Goal: Transaction & Acquisition: Purchase product/service

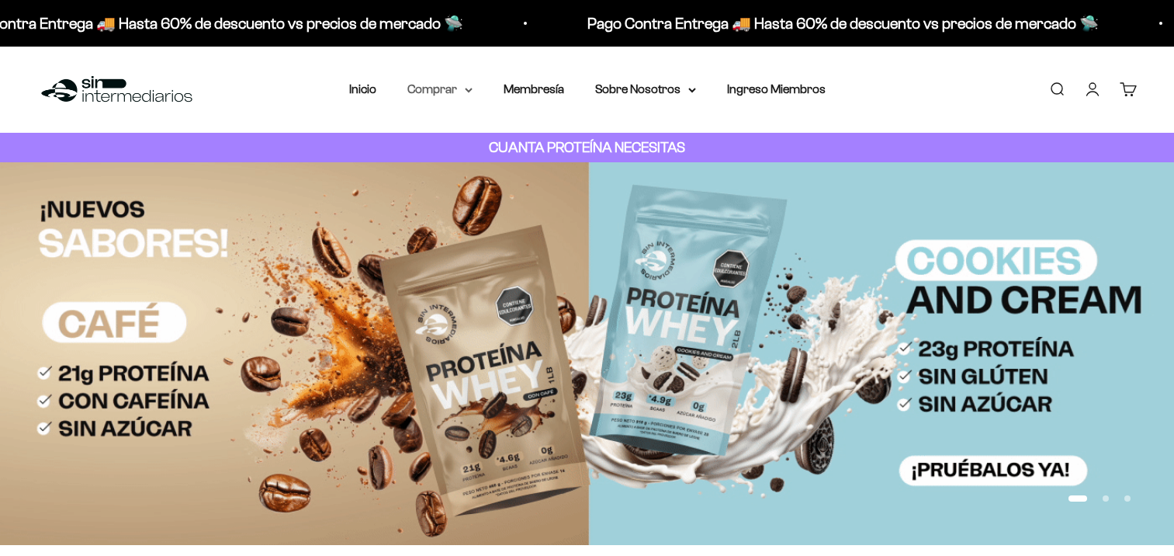
drag, startPoint x: 0, startPoint y: 0, endPoint x: 438, endPoint y: 88, distance: 446.3
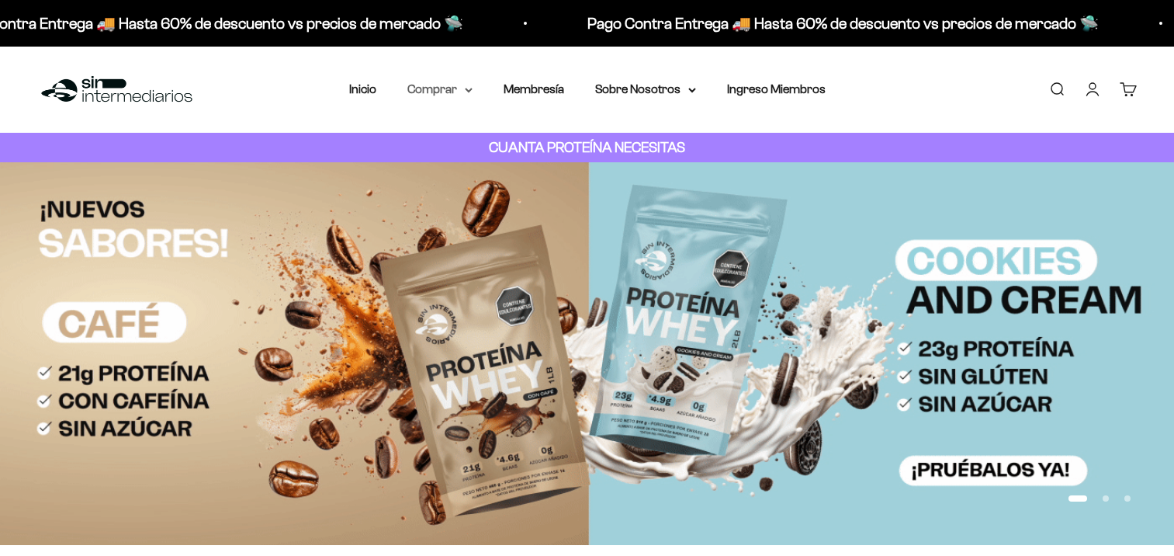
click at [438, 88] on summary "Comprar" at bounding box center [439, 89] width 65 height 20
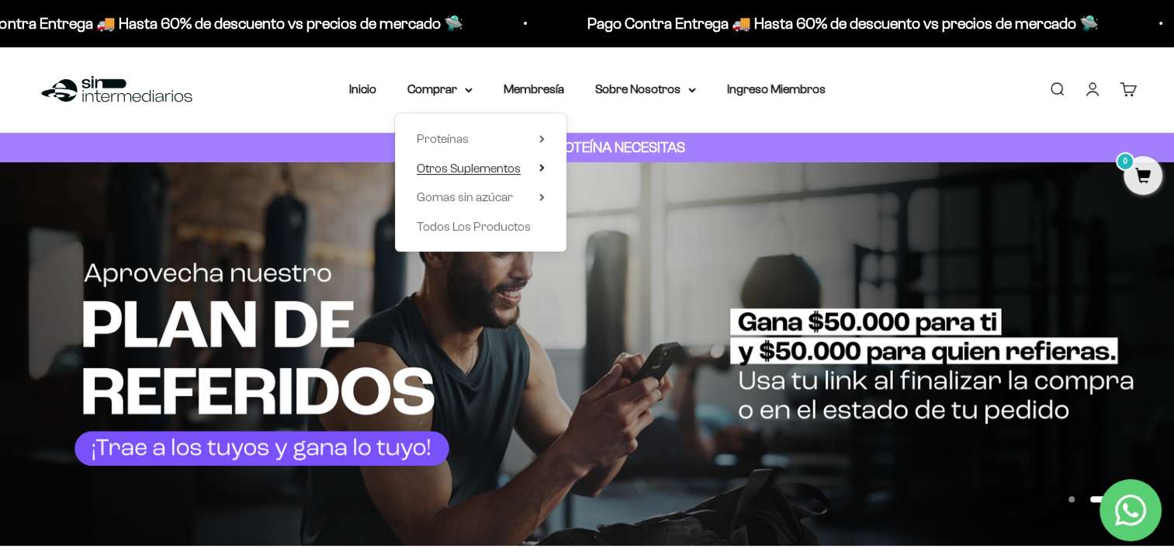
click at [479, 164] on span "Otros Suplementos" at bounding box center [469, 167] width 104 height 13
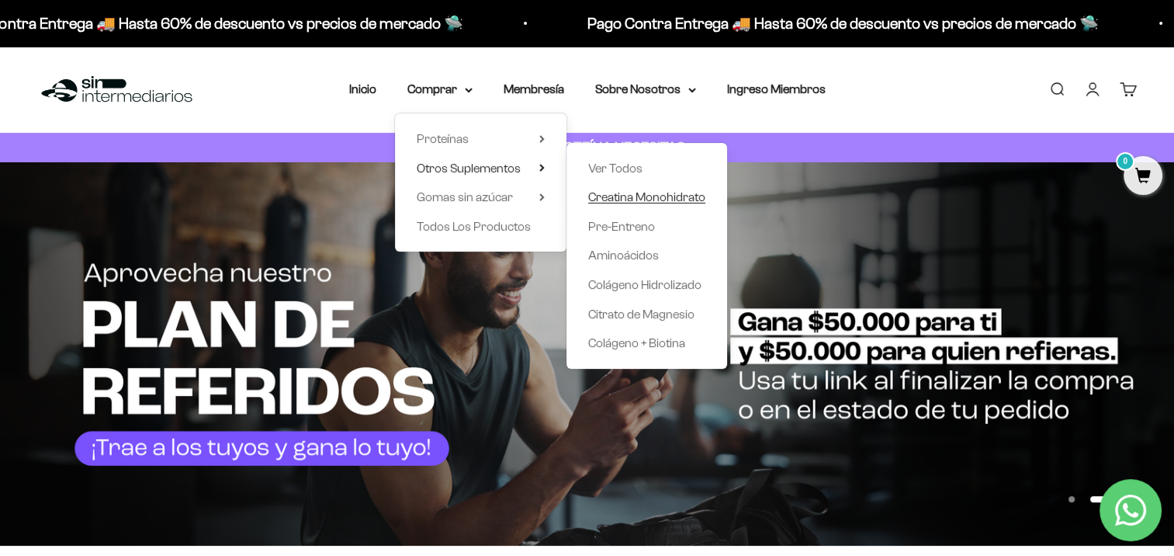
click at [647, 201] on span "Creatina Monohidrato" at bounding box center [646, 196] width 117 height 13
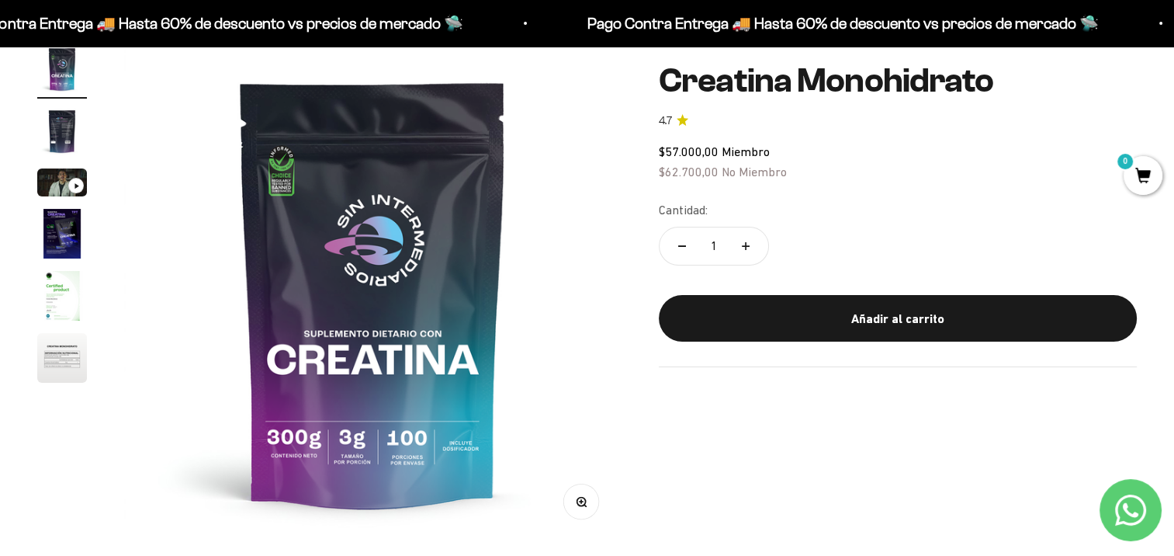
click at [750, 252] on button "Aumentar cantidad" at bounding box center [745, 245] width 45 height 37
type input "2"
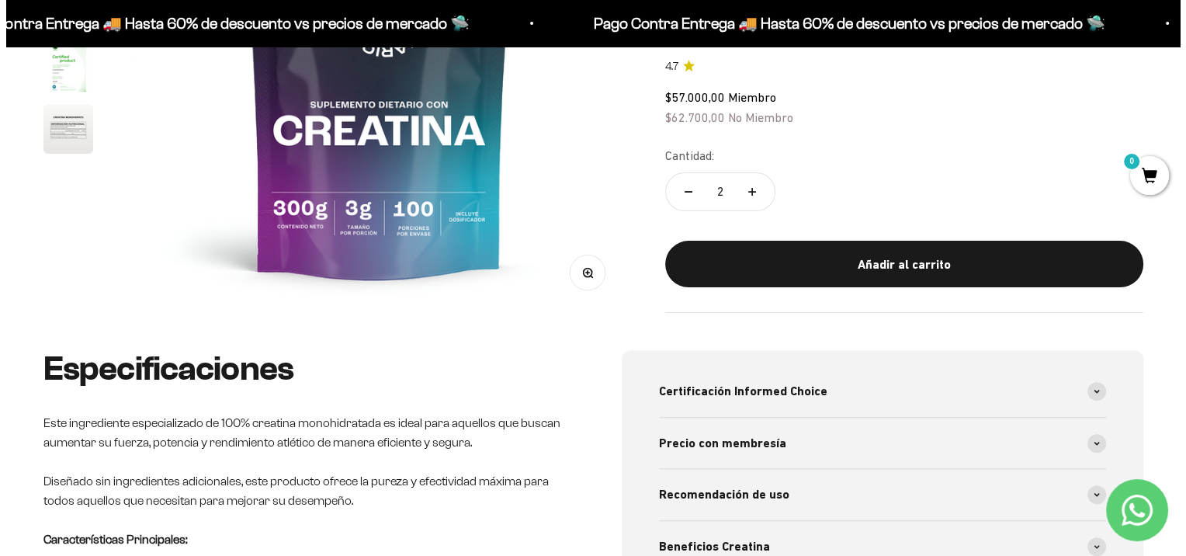
scroll to position [388, 0]
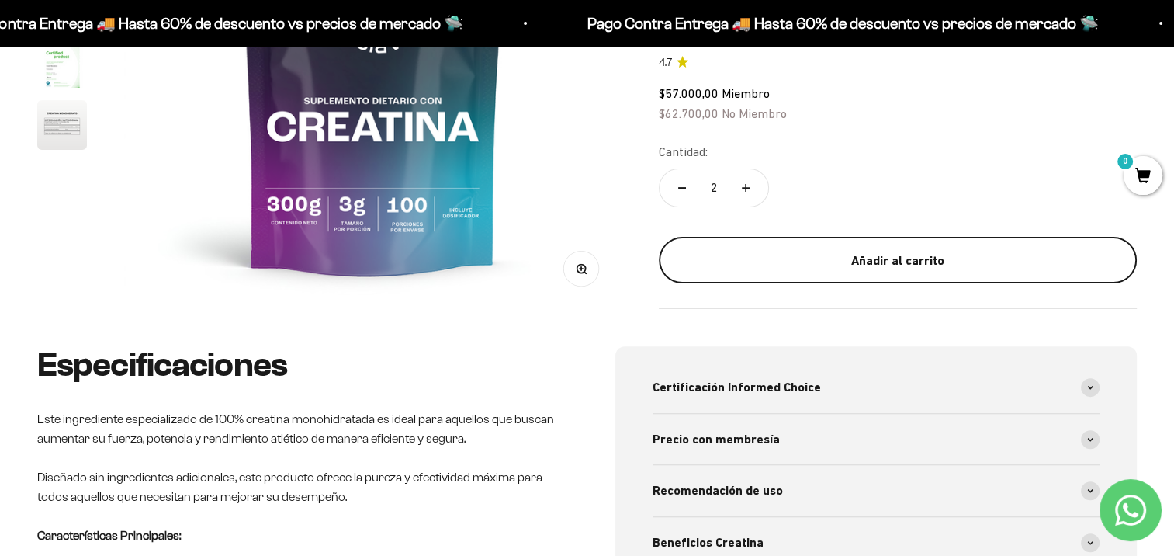
click at [782, 246] on button "Añadir al carrito" at bounding box center [898, 260] width 478 height 47
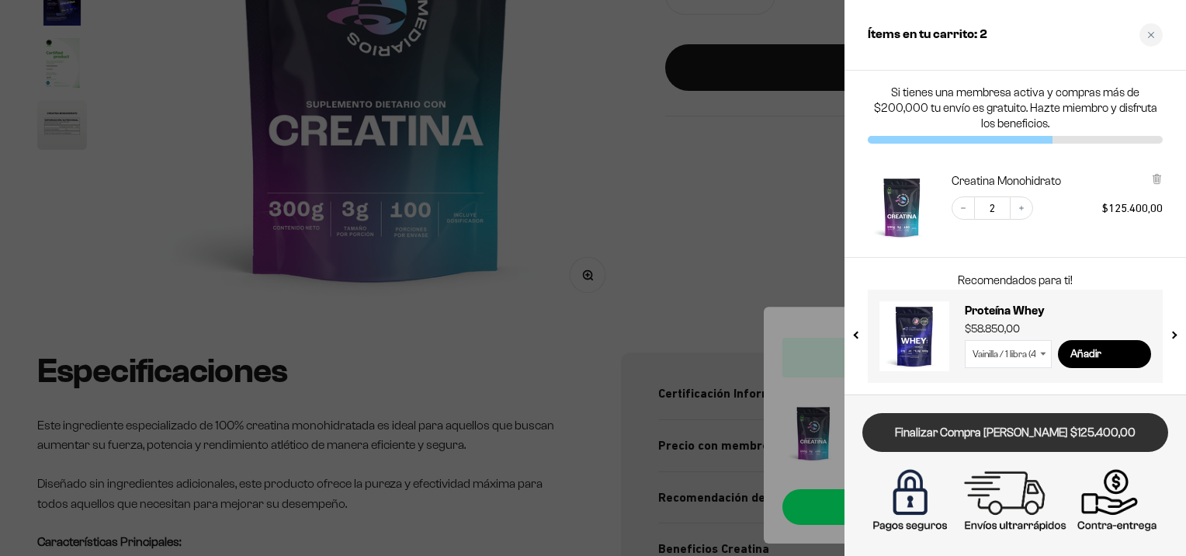
click at [998, 427] on link "Finalizar Compra [PERSON_NAME] $125.400,00" at bounding box center [1015, 433] width 306 height 40
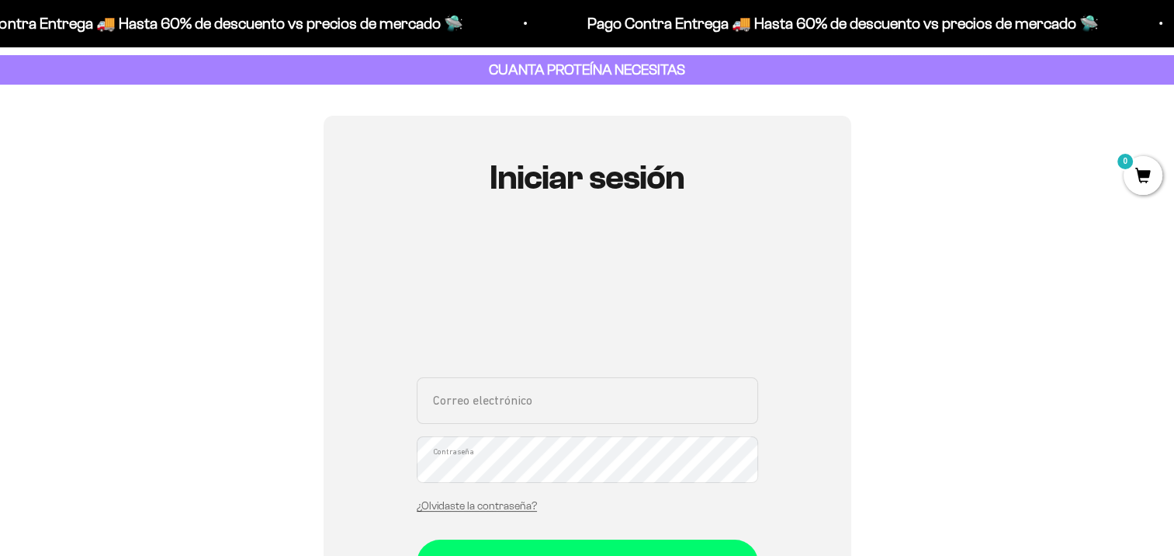
scroll to position [233, 0]
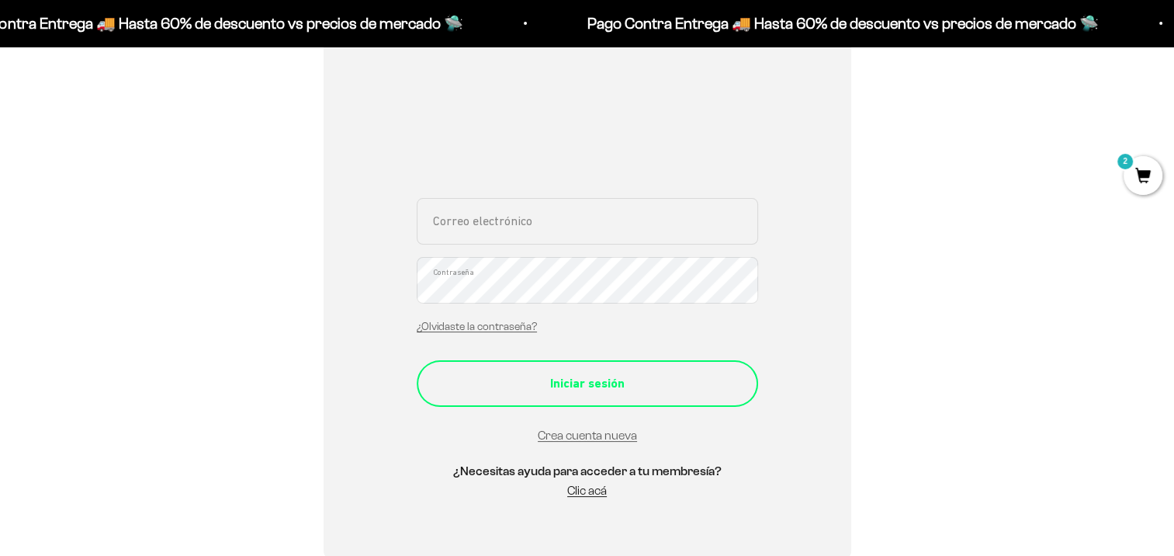
type input "gatinhax.yordle@gmail.com"
click at [593, 390] on div "Iniciar sesión" at bounding box center [587, 383] width 279 height 20
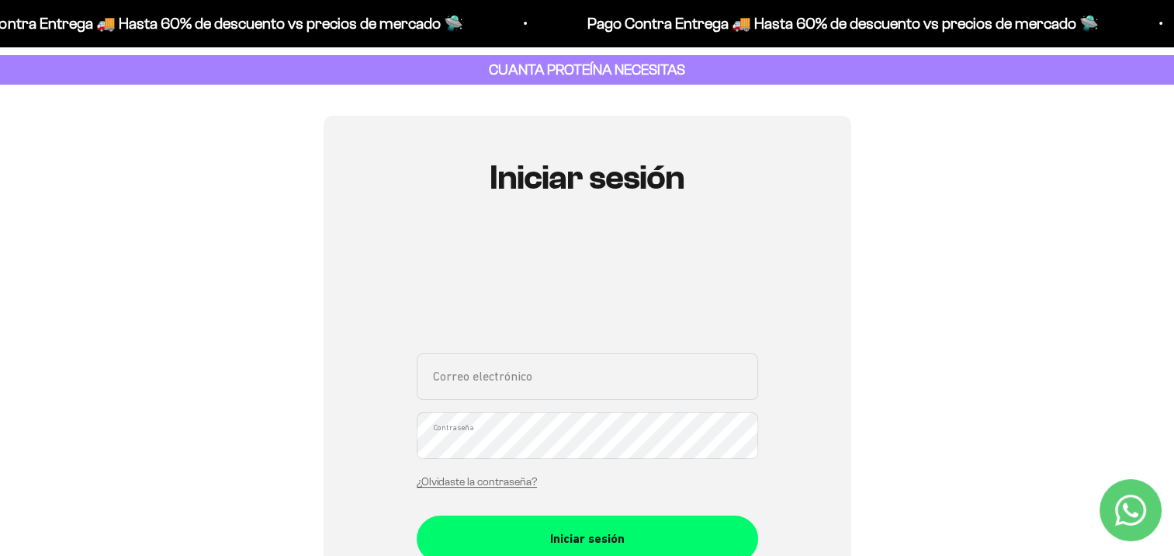
scroll to position [155, 0]
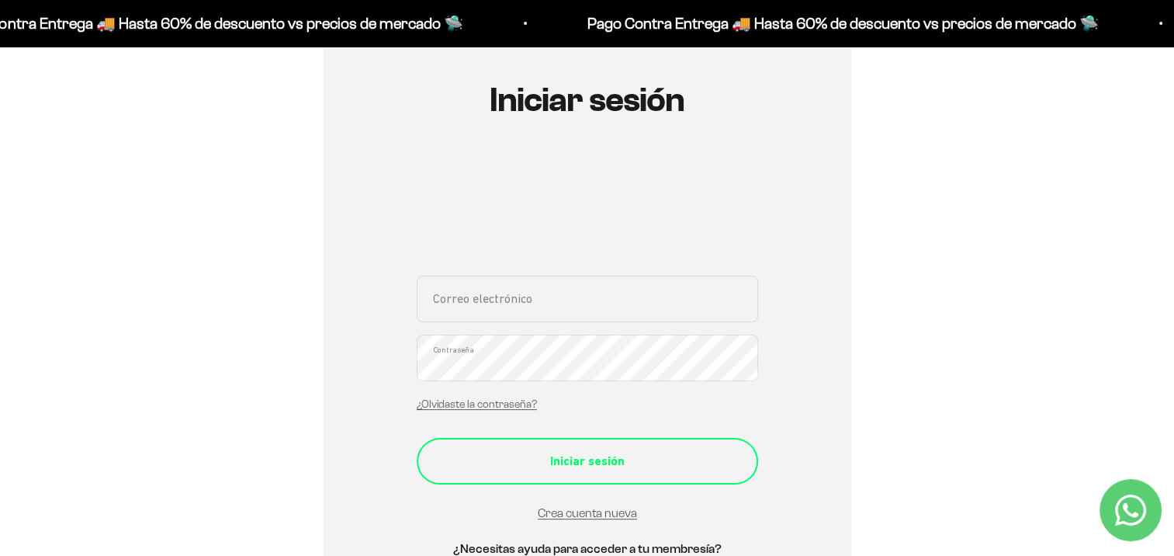
type input "gatinhax.yordle@gmail.com"
click at [645, 462] on div "Iniciar sesión" at bounding box center [587, 461] width 279 height 20
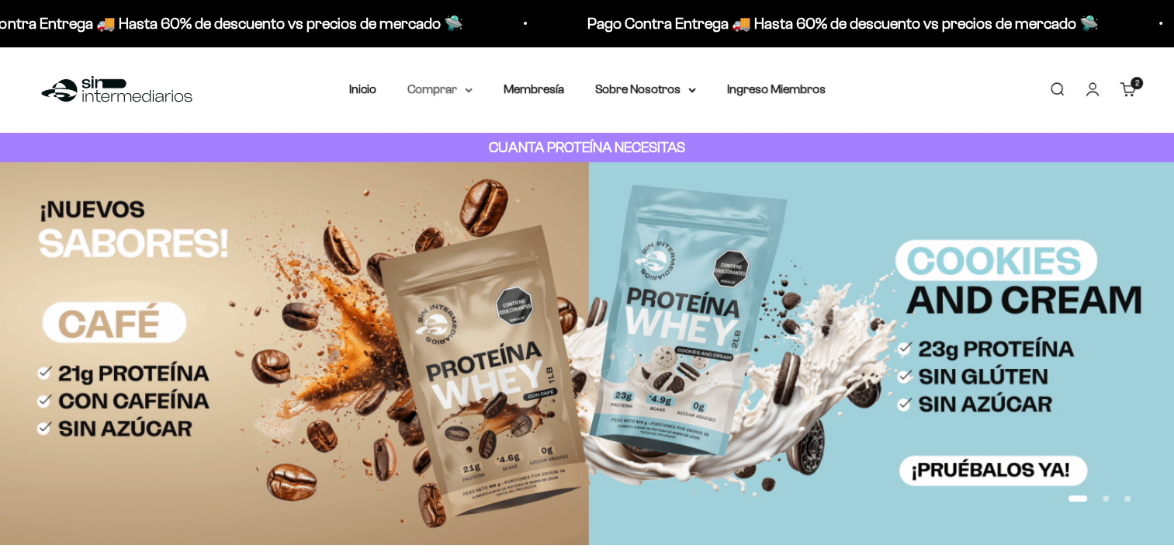
click at [431, 88] on summary "Comprar" at bounding box center [439, 89] width 65 height 20
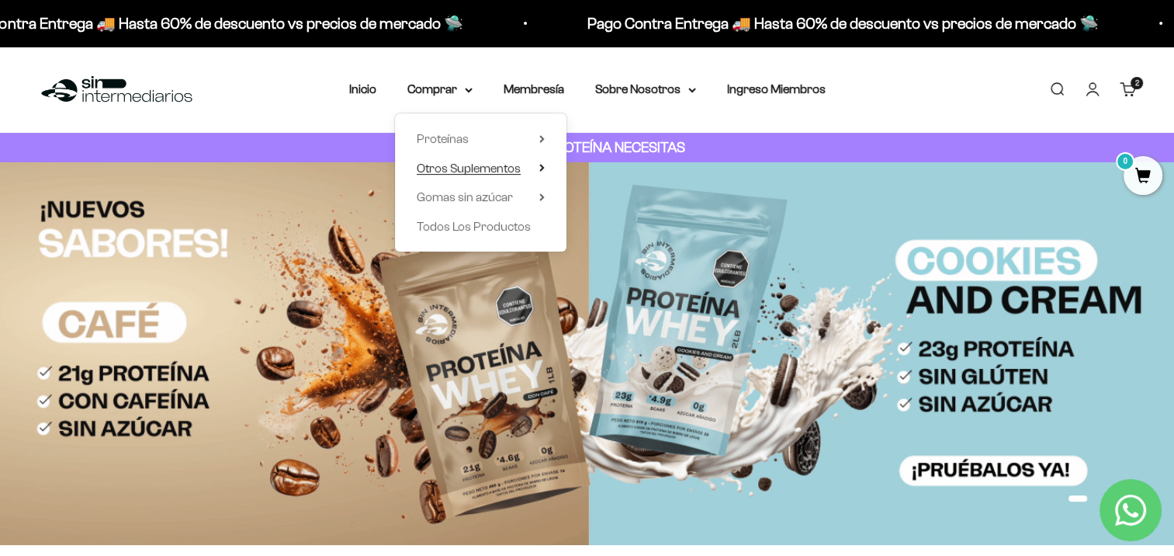
click at [486, 162] on span "Otros Suplementos" at bounding box center [469, 167] width 104 height 13
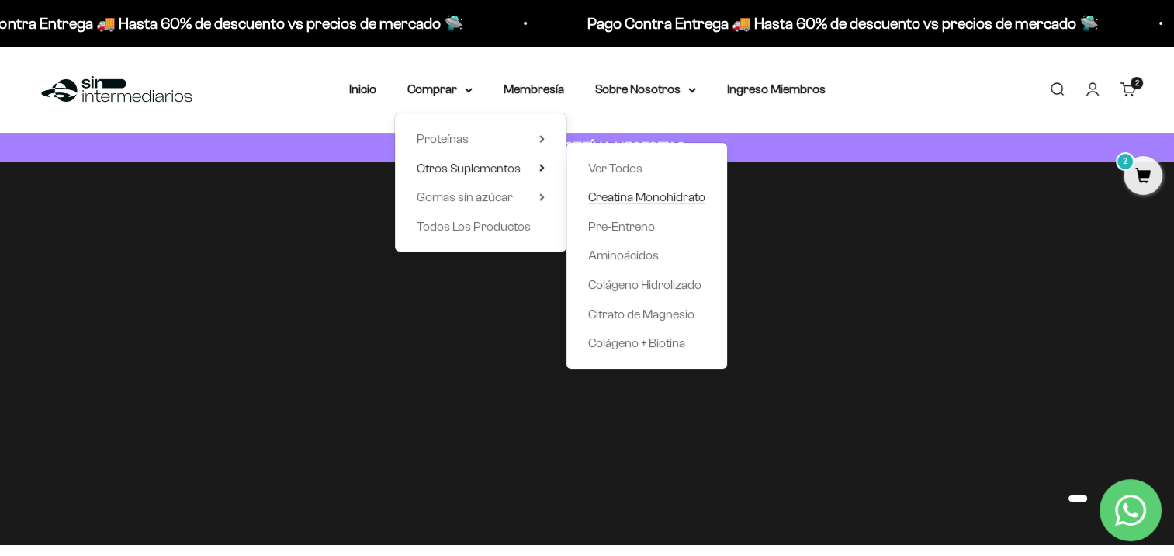
click at [618, 199] on span "Creatina Monohidrato" at bounding box center [646, 196] width 117 height 13
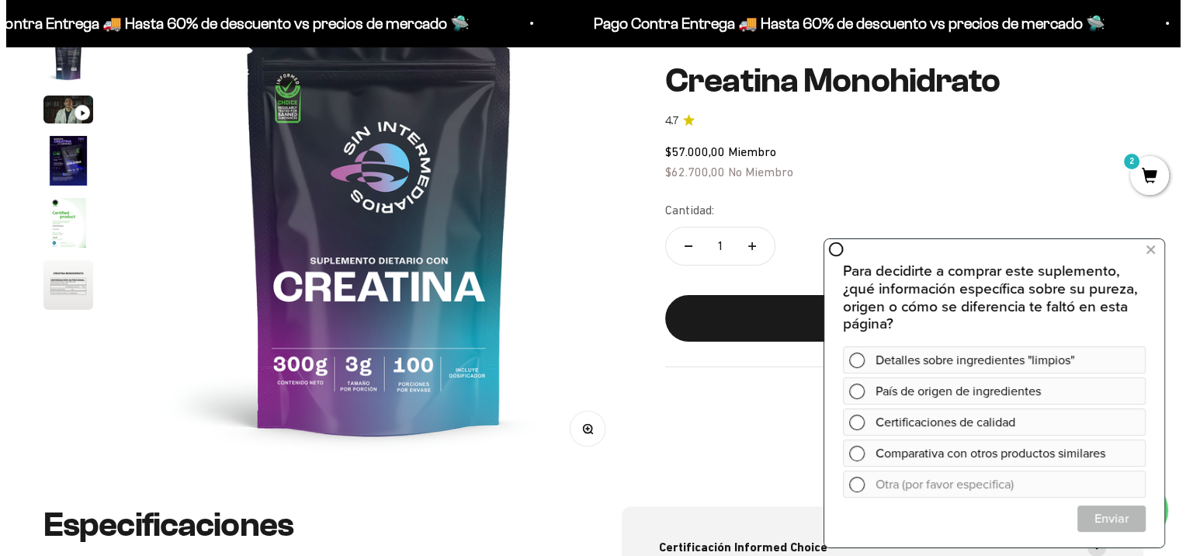
scroll to position [233, 0]
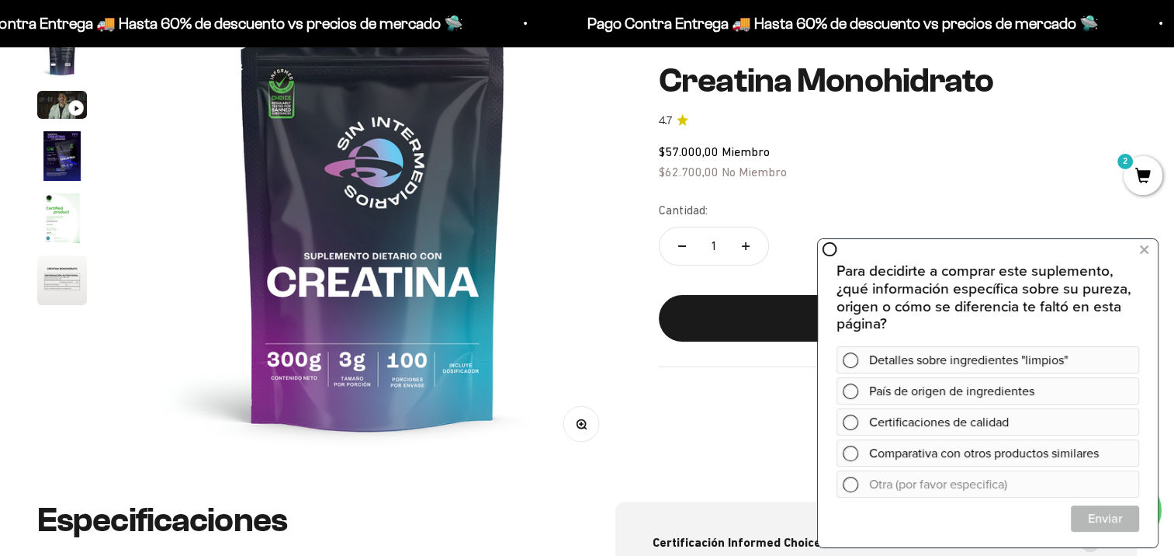
click at [749, 233] on button "Aumentar cantidad" at bounding box center [745, 245] width 45 height 37
type input "2"
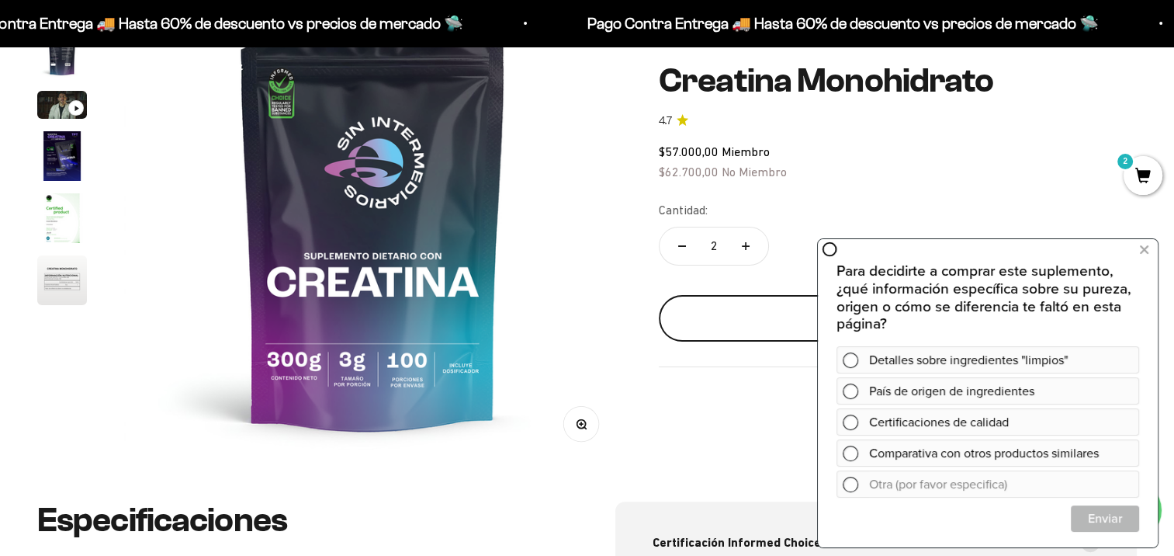
click at [756, 314] on div "Añadir al carrito" at bounding box center [898, 318] width 416 height 20
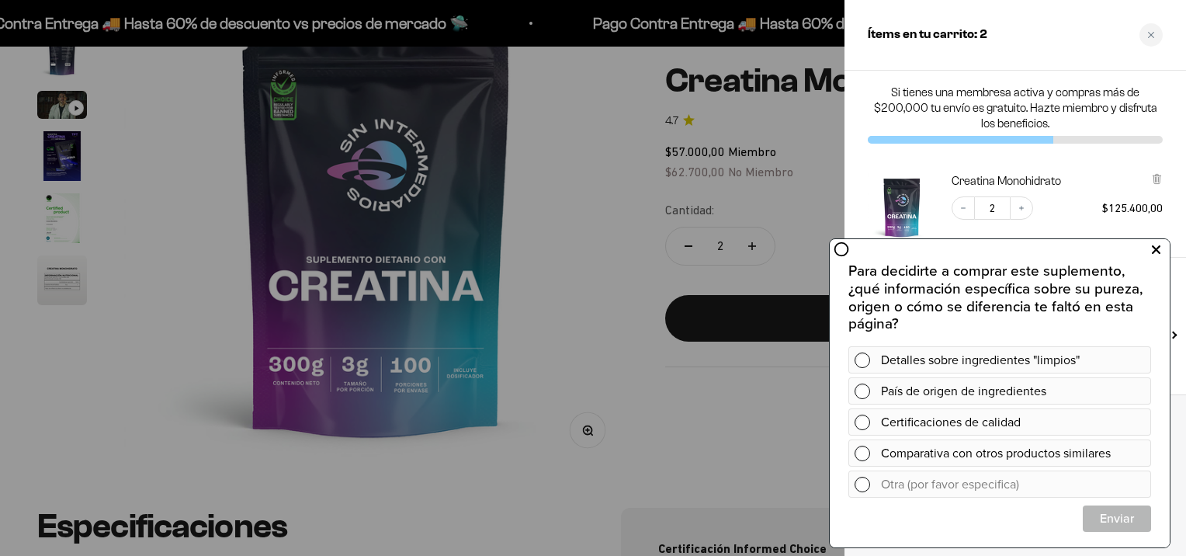
click at [1152, 247] on icon at bounding box center [1155, 250] width 9 height 20
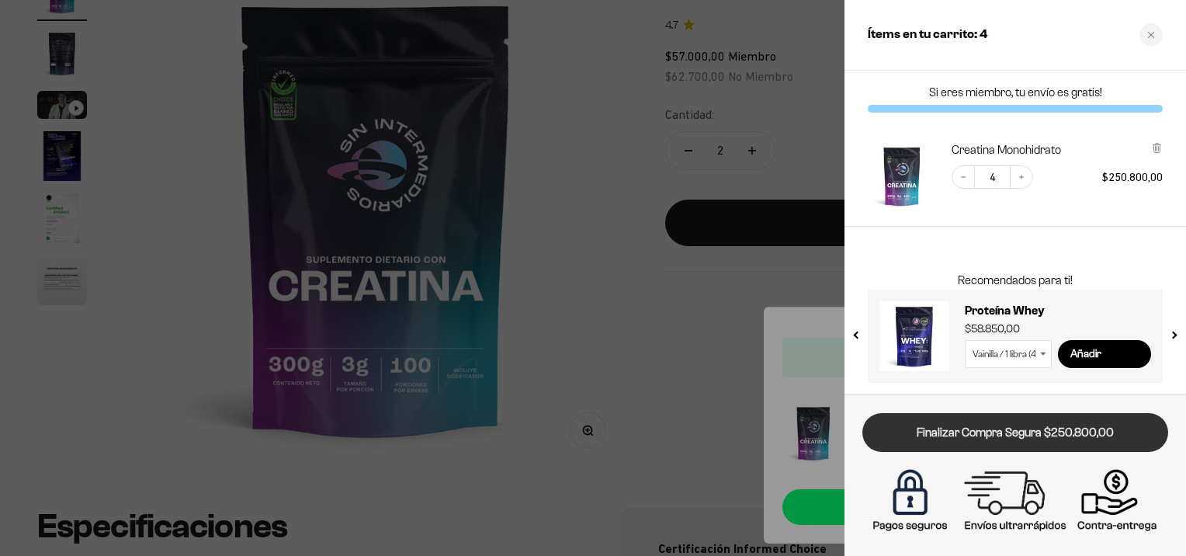
click at [1043, 435] on link "Finalizar Compra Segura $250.800,00" at bounding box center [1015, 433] width 306 height 40
